Goal: Information Seeking & Learning: Learn about a topic

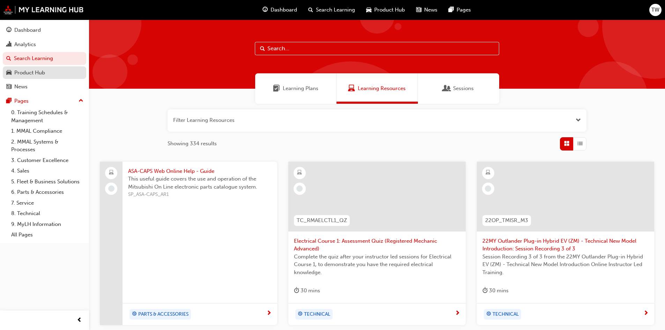
click at [45, 72] on div "Product Hub" at bounding box center [44, 72] width 76 height 9
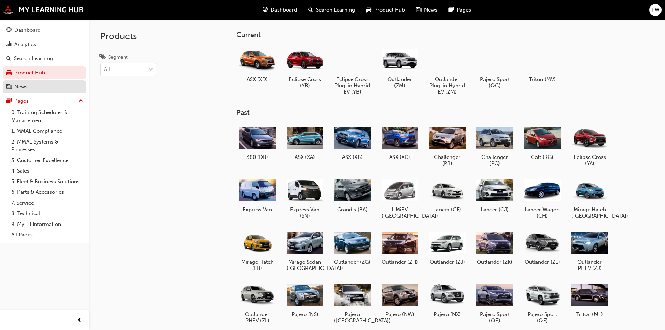
click at [20, 83] on div "News" at bounding box center [20, 87] width 13 height 8
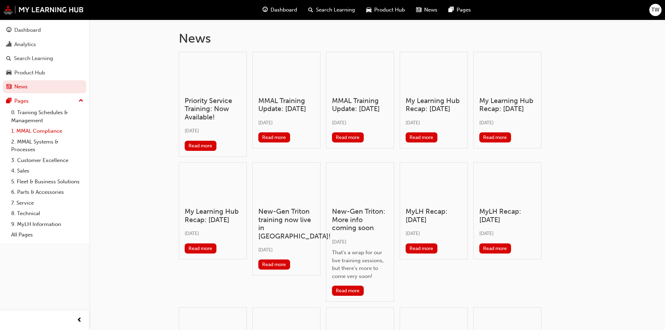
click at [39, 134] on link "1. MMAL Compliance" at bounding box center [47, 131] width 78 height 11
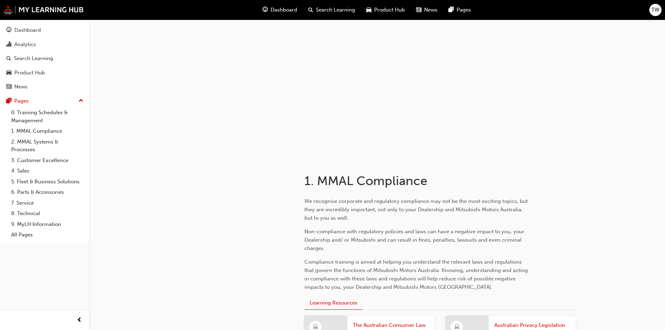
scroll to position [140, 0]
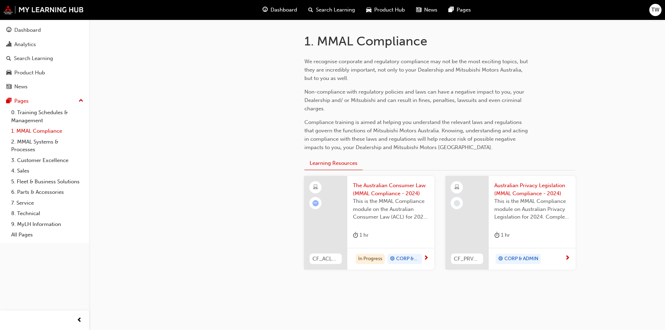
click at [45, 129] on link "1. MMAL Compliance" at bounding box center [47, 131] width 78 height 11
click at [58, 114] on link "0. Training Schedules & Management" at bounding box center [47, 116] width 78 height 18
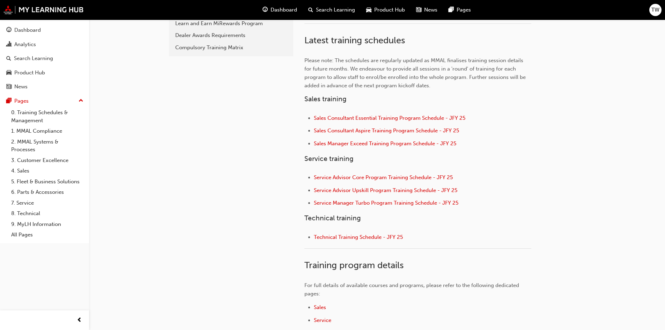
scroll to position [209, 0]
click at [425, 144] on span "Sales Manager Exceed Training Program Schedule - JFY 25" at bounding box center [385, 143] width 142 height 6
click at [51, 130] on link "1. MMAL Compliance" at bounding box center [47, 131] width 78 height 11
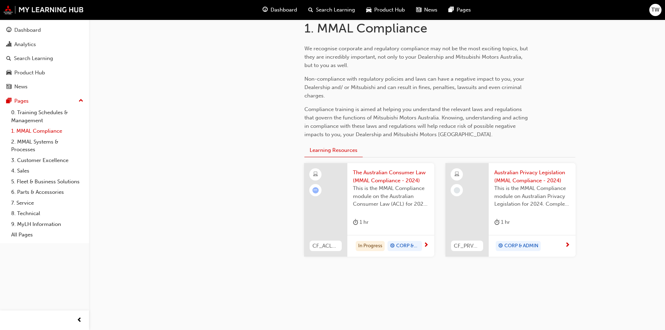
scroll to position [153, 0]
click at [23, 170] on link "4. Sales" at bounding box center [47, 170] width 78 height 11
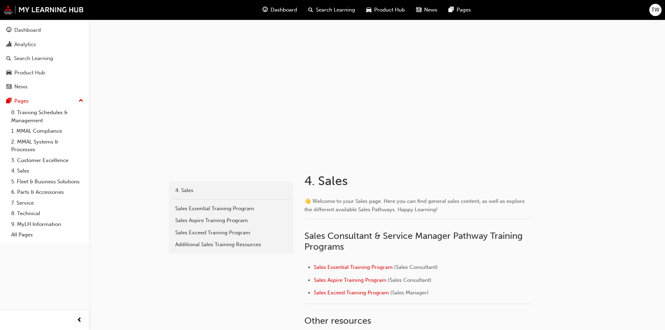
scroll to position [105, 0]
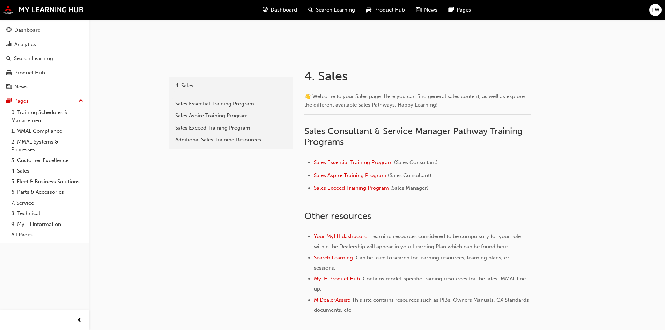
click at [356, 188] on span "Sales Exceed Training Program" at bounding box center [351, 188] width 75 height 6
